Goal: Navigation & Orientation: Find specific page/section

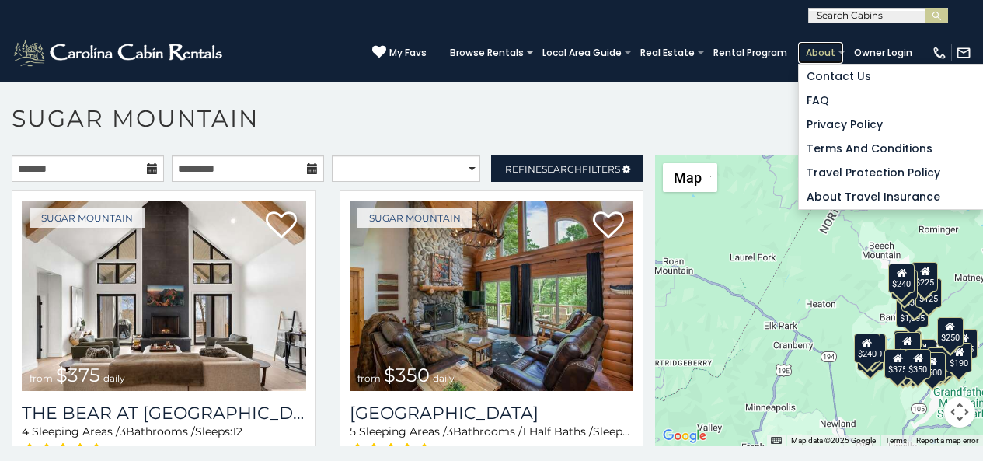
click at [824, 47] on link "About" at bounding box center [820, 53] width 45 height 22
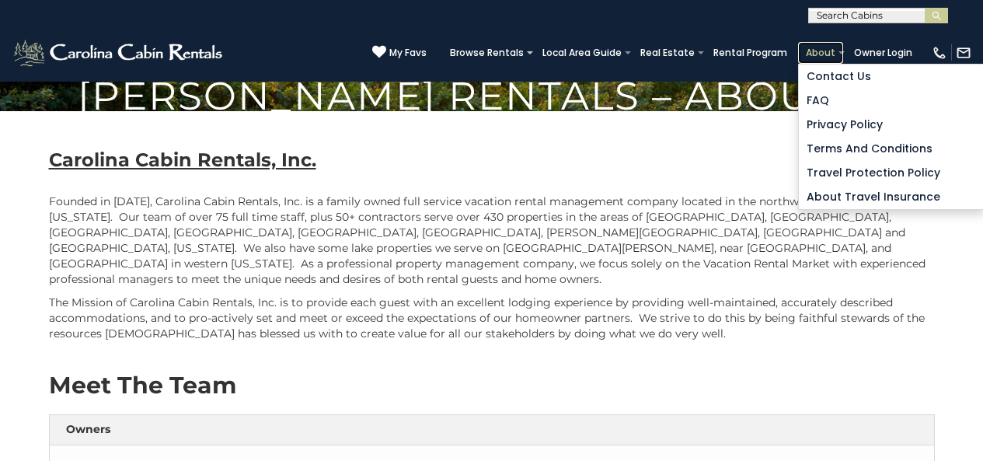
click at [822, 50] on link "About" at bounding box center [820, 53] width 45 height 22
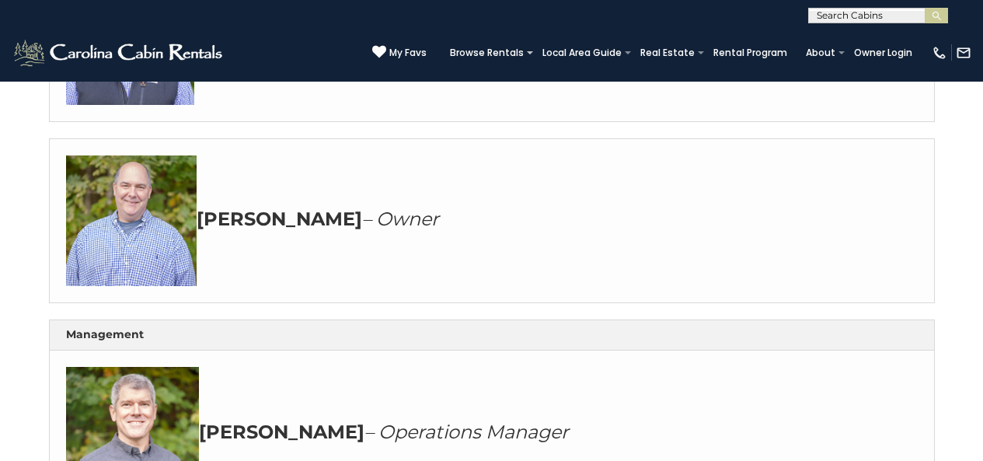
scroll to position [486, 0]
click at [386, 46] on icon at bounding box center [379, 52] width 14 height 14
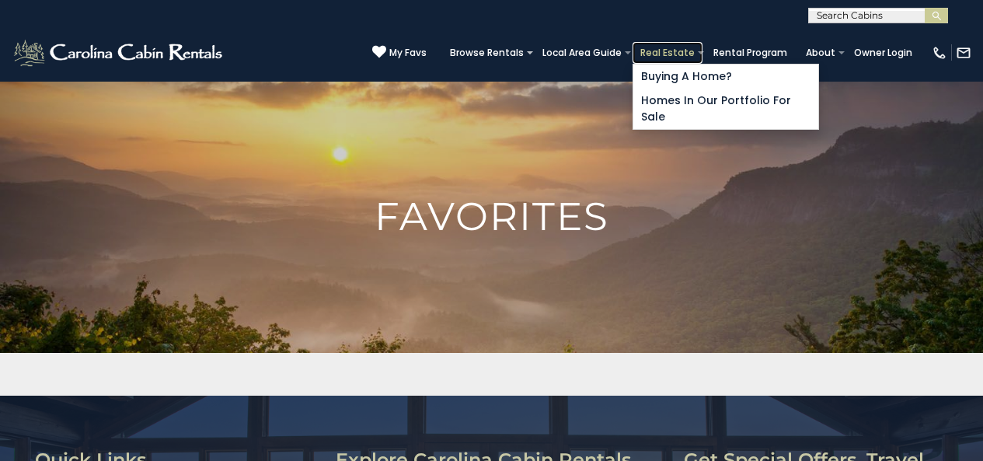
click at [687, 54] on link "Real Estate" at bounding box center [668, 53] width 70 height 22
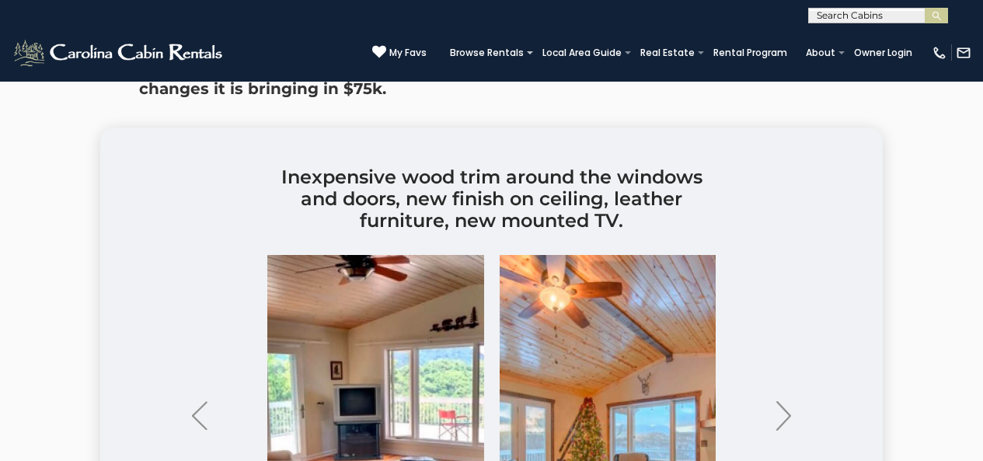
scroll to position [3410, 0]
